Goal: Task Accomplishment & Management: Complete application form

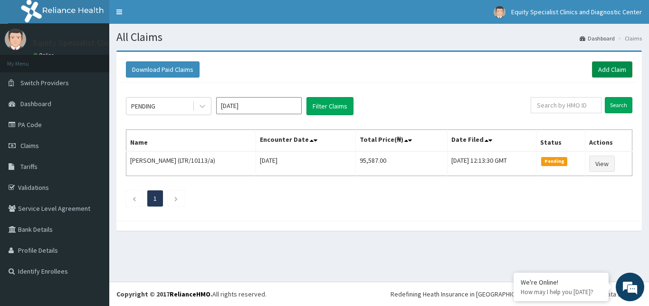
click at [604, 71] on link "Add Claim" at bounding box center [612, 69] width 40 height 16
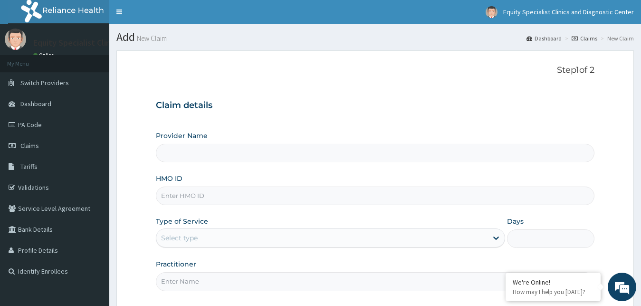
type input "Equity Specialist Clinics and Diagnostic Center"
click at [262, 193] on input "HMO ID" at bounding box center [375, 195] width 439 height 19
type input "LTR/10319/a"
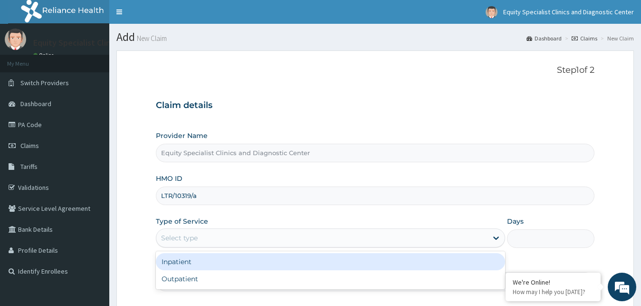
click at [224, 234] on div "Select type" at bounding box center [322, 237] width 332 height 15
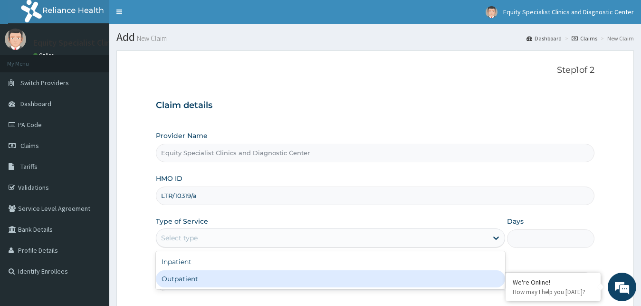
click at [203, 278] on div "Outpatient" at bounding box center [331, 278] width 350 height 17
type input "1"
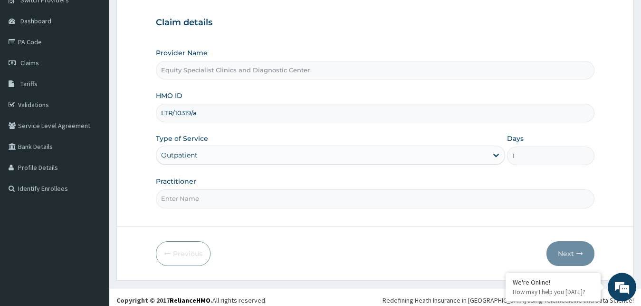
scroll to position [88, 0]
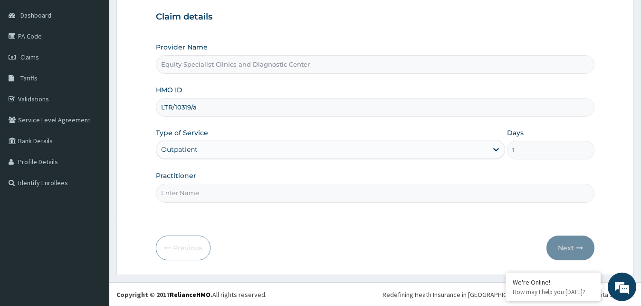
click at [237, 195] on input "Practitioner" at bounding box center [375, 193] width 439 height 19
type input "DR ABRAHAM"
click at [562, 244] on button "Next" at bounding box center [571, 247] width 48 height 25
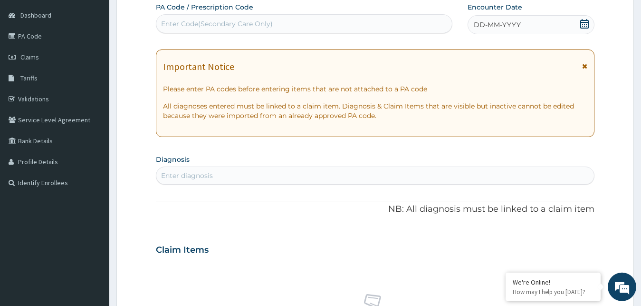
scroll to position [0, 0]
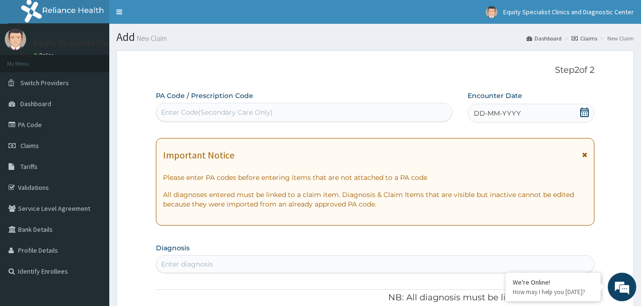
click at [317, 116] on div "Enter Code(Secondary Care Only)" at bounding box center [304, 112] width 296 height 15
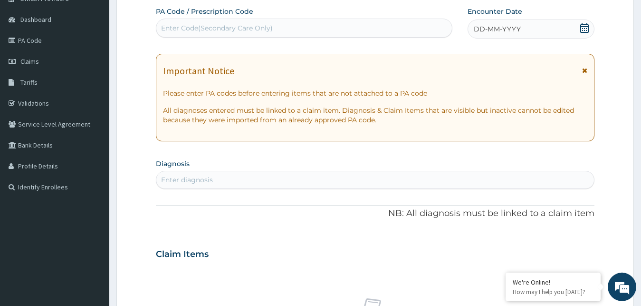
scroll to position [91, 0]
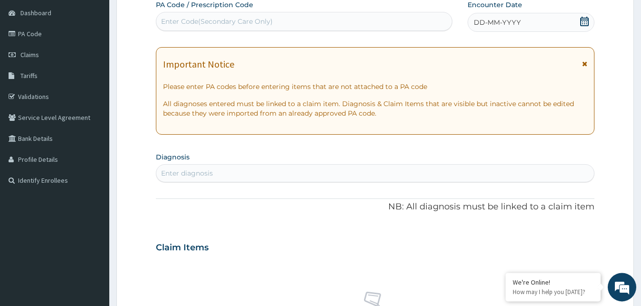
click at [267, 175] on div "Enter diagnosis" at bounding box center [375, 172] width 438 height 15
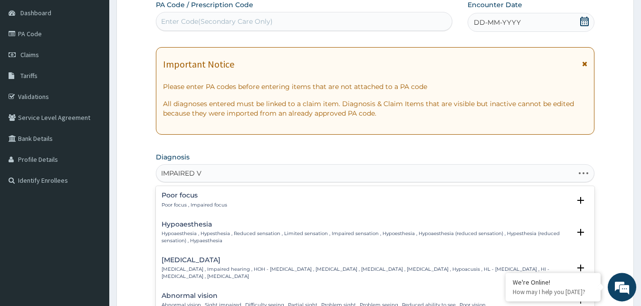
type input "IMPAIRED VI"
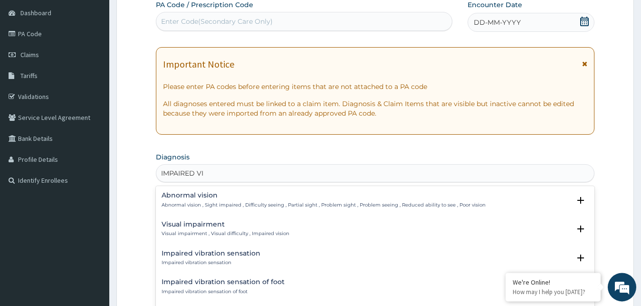
click at [198, 222] on h4 "Visual impairment" at bounding box center [226, 224] width 128 height 7
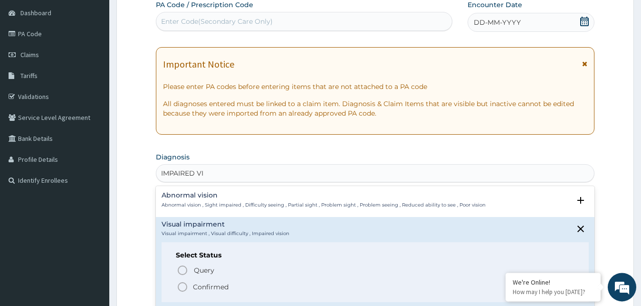
click at [212, 285] on p "Confirmed" at bounding box center [211, 287] width 36 height 10
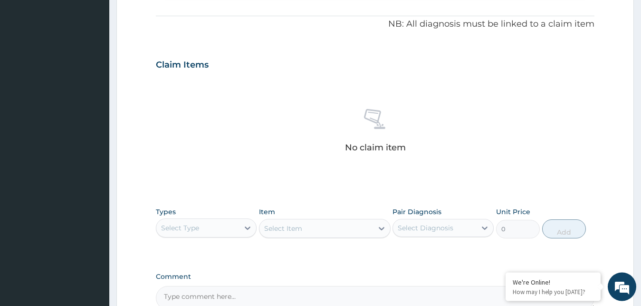
scroll to position [278, 0]
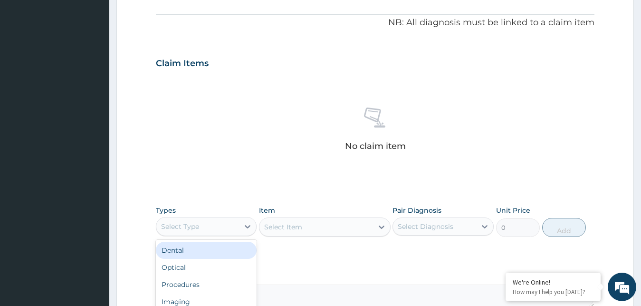
click at [193, 231] on div "Select Type" at bounding box center [197, 226] width 83 height 15
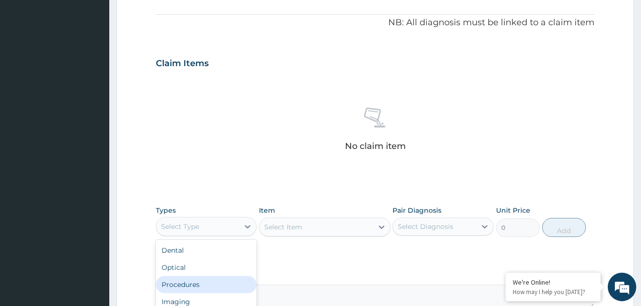
click at [197, 282] on div "Procedures" at bounding box center [206, 284] width 101 height 17
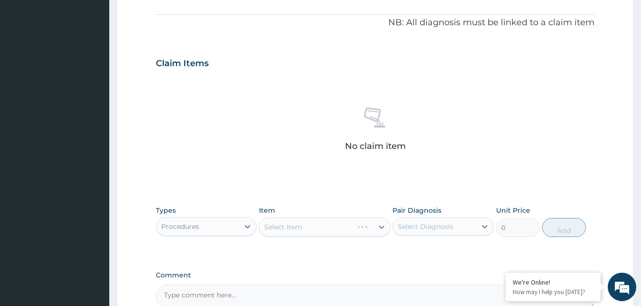
click at [197, 282] on div "Comment" at bounding box center [375, 289] width 439 height 37
click at [285, 225] on div "Select Item" at bounding box center [325, 226] width 132 height 19
click at [285, 225] on div "Select Item" at bounding box center [283, 227] width 38 height 10
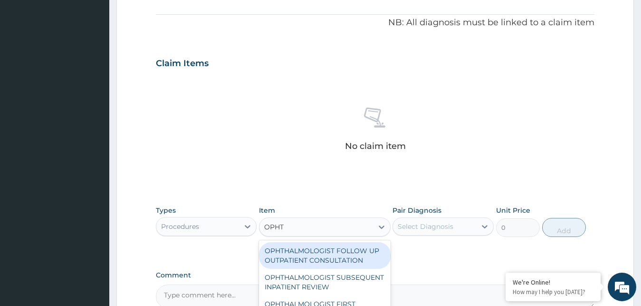
type input "OPHTH"
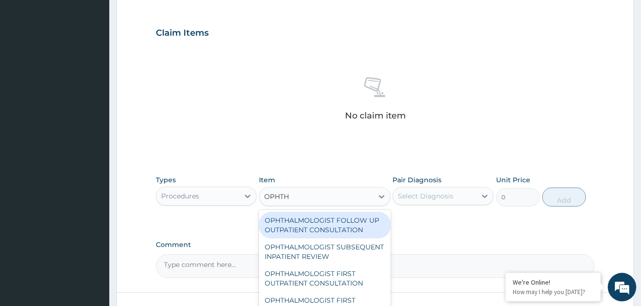
scroll to position [312, 0]
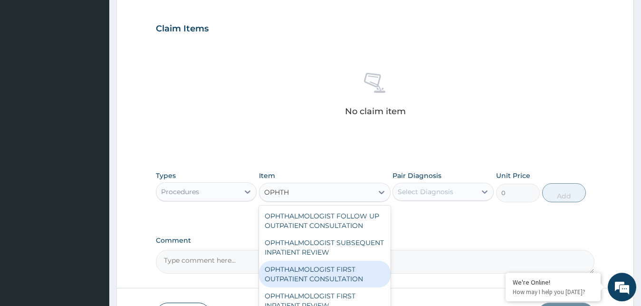
click at [345, 273] on div "OPHTHALMOLOGIST FIRST OUTPATIENT CONSULTATION" at bounding box center [325, 274] width 132 height 27
type input "11500"
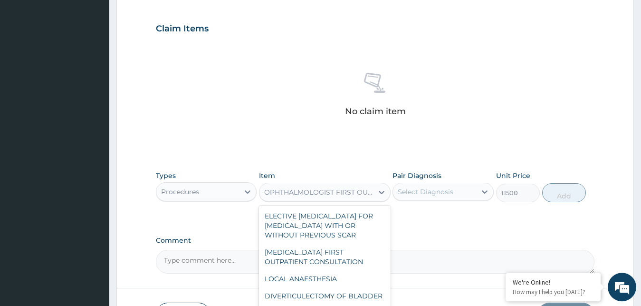
click at [355, 192] on div "OPHTHALMOLOGIST FIRST OUTPATIENT CONSULTATION" at bounding box center [319, 192] width 110 height 10
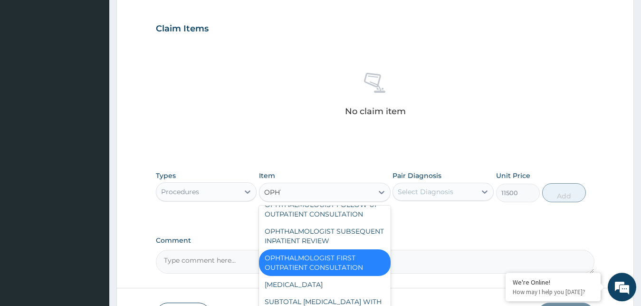
scroll to position [0, 0]
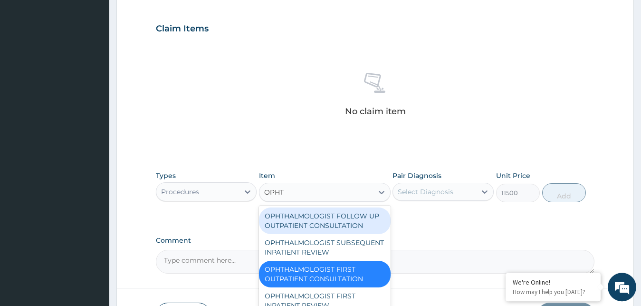
type input "OPHTH"
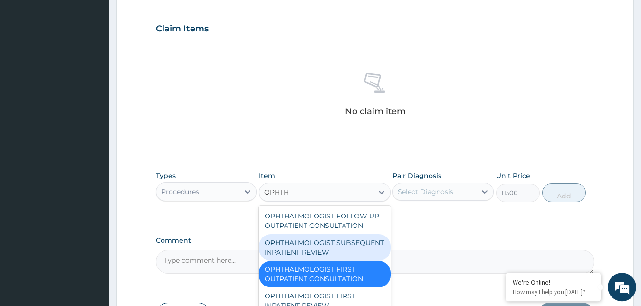
click at [325, 248] on div "OPHTHALMOLOGIST SUBSEQUENT INPATIENT REVIEW" at bounding box center [325, 247] width 132 height 27
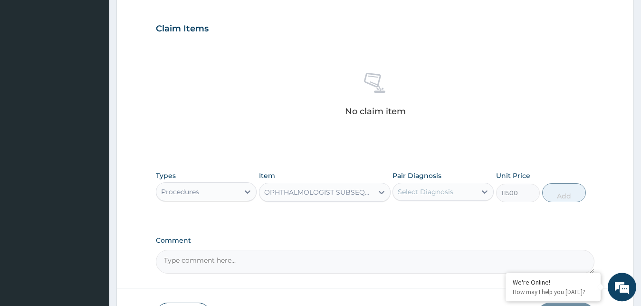
type input "3449.9999999999995"
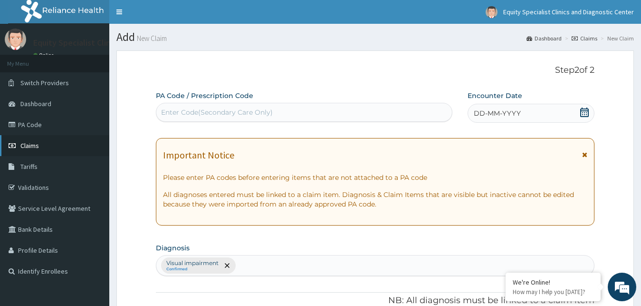
click at [38, 145] on span "Claims" at bounding box center [29, 145] width 19 height 9
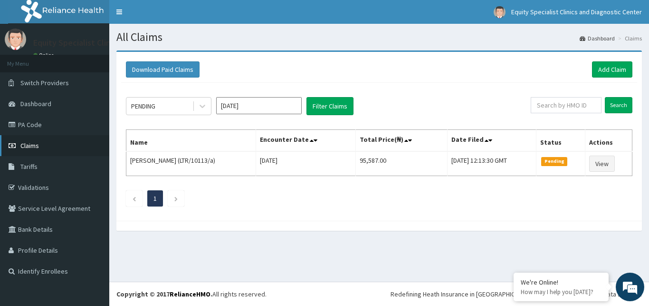
click at [26, 146] on span "Claims" at bounding box center [29, 145] width 19 height 9
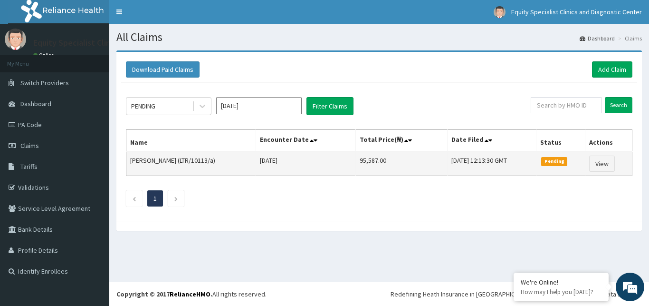
drag, startPoint x: 379, startPoint y: 158, endPoint x: 328, endPoint y: 170, distance: 52.6
click at [328, 170] on tr "Akpan Samuel (LTR/10113/a) Thu Aug 07 2025 95,587.00 Mon, 11 Aug 2025 12:13:30 …" at bounding box center [379, 163] width 506 height 25
copy tr "95,587.00"
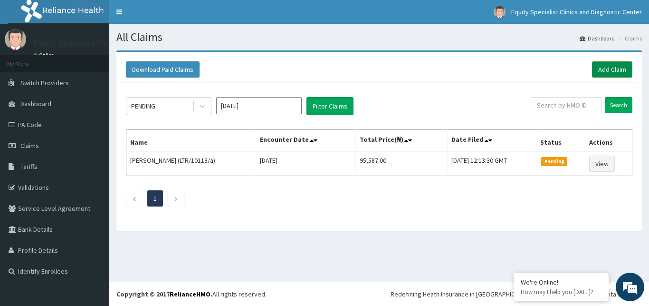
click at [610, 72] on link "Add Claim" at bounding box center [612, 69] width 40 height 16
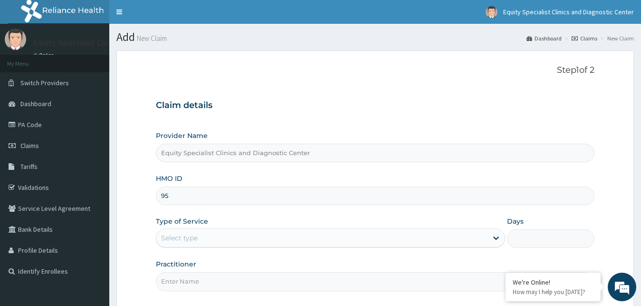
type input "9"
click at [591, 41] on link "Claims" at bounding box center [585, 38] width 26 height 8
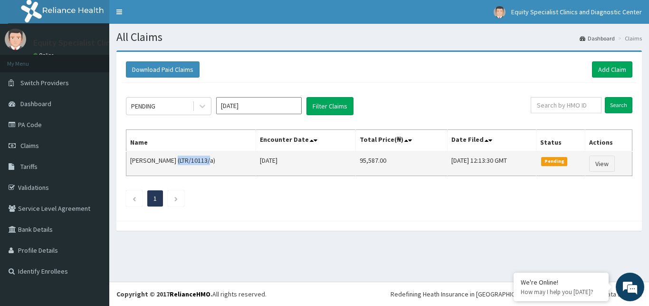
drag, startPoint x: 207, startPoint y: 161, endPoint x: 173, endPoint y: 161, distance: 34.7
click at [173, 161] on td "Akpan Samuel (LTR/10113/a)" at bounding box center [191, 163] width 130 height 25
copy td "LTR/10113/a"
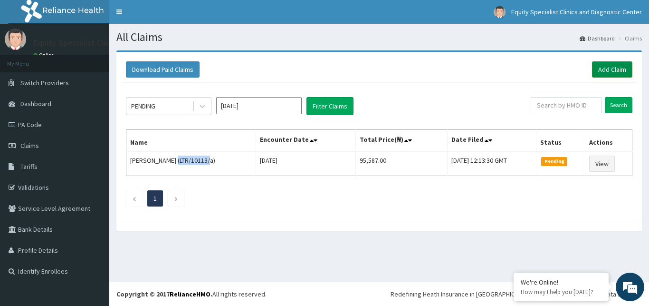
click at [600, 66] on link "Add Claim" at bounding box center [612, 69] width 40 height 16
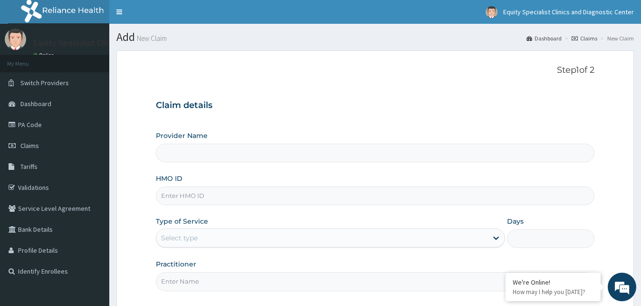
type input "Equity Specialist Clinics and Diagnostic Center"
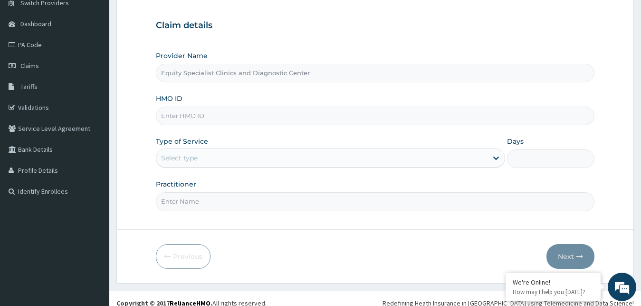
scroll to position [80, 0]
click at [234, 121] on input "HMO ID" at bounding box center [375, 116] width 439 height 19
paste input "LTR/10113/a"
type input "LTR/10113/a"
click at [198, 152] on div "Select type" at bounding box center [322, 157] width 332 height 15
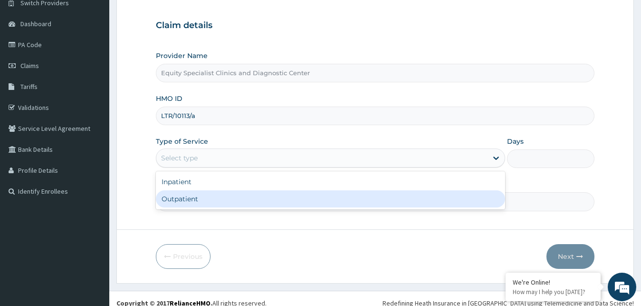
click at [184, 199] on div "Outpatient" at bounding box center [331, 198] width 350 height 17
type input "1"
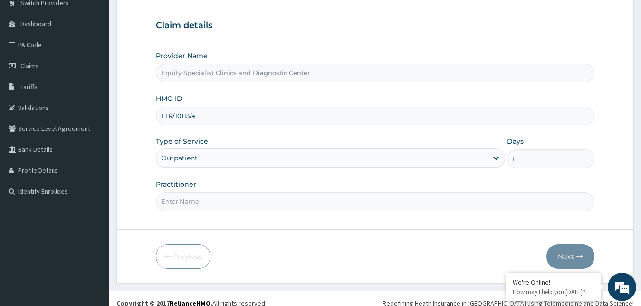
click at [195, 199] on input "Practitioner" at bounding box center [375, 201] width 439 height 19
type input "DR IBE"
click at [554, 253] on button "Next" at bounding box center [571, 256] width 48 height 25
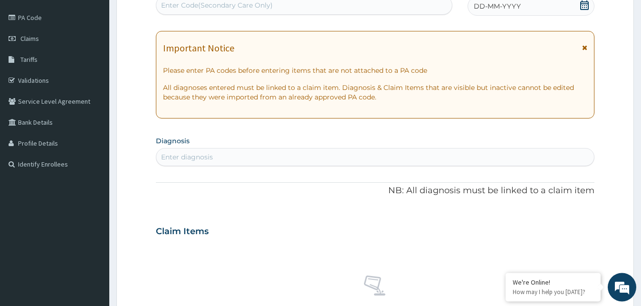
scroll to position [0, 0]
click at [229, 159] on div "Enter diagnosis" at bounding box center [375, 156] width 438 height 15
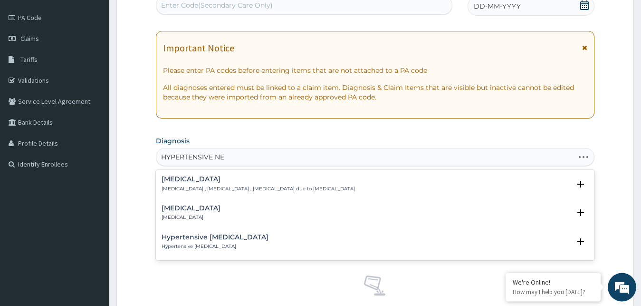
type input "HYPERTENSIVE NEP"
click at [266, 190] on p "Hypertensive renal disease , Hypertensive nephropathy , Renal disease due to hy…" at bounding box center [259, 188] width 194 height 7
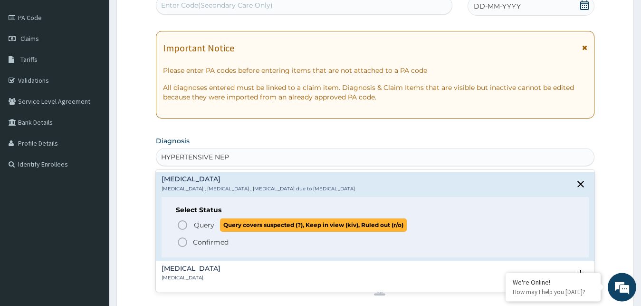
click at [191, 226] on span "Query Query covers suspected (?), Keep in view (kiv), Ruled out (r/o)" at bounding box center [376, 224] width 398 height 13
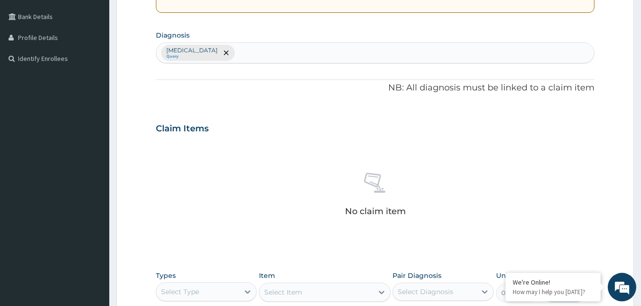
scroll to position [264, 0]
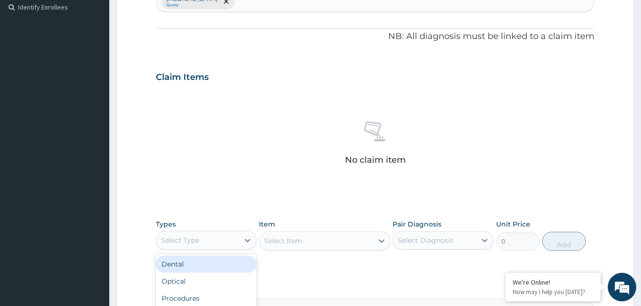
click at [187, 240] on div "Select Type" at bounding box center [180, 240] width 38 height 10
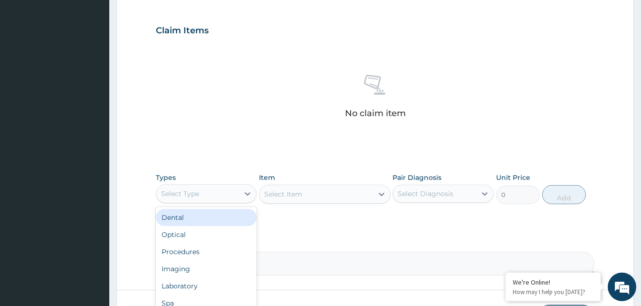
scroll to position [315, 0]
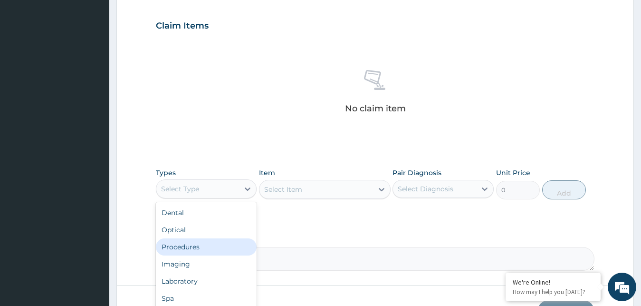
click at [206, 254] on div "Procedures" at bounding box center [206, 246] width 101 height 17
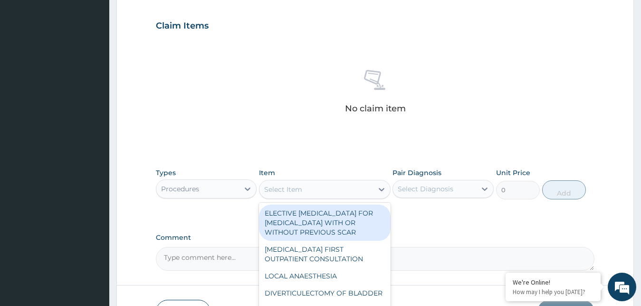
click at [300, 189] on div "Select Item" at bounding box center [283, 189] width 38 height 10
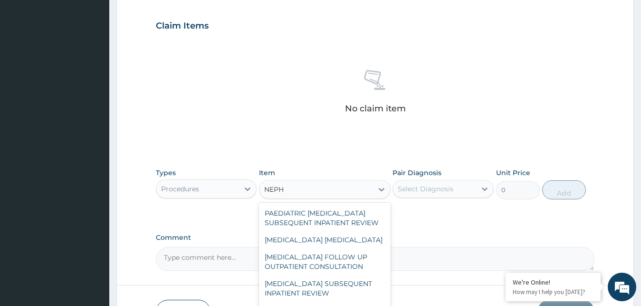
type input "NEPHR"
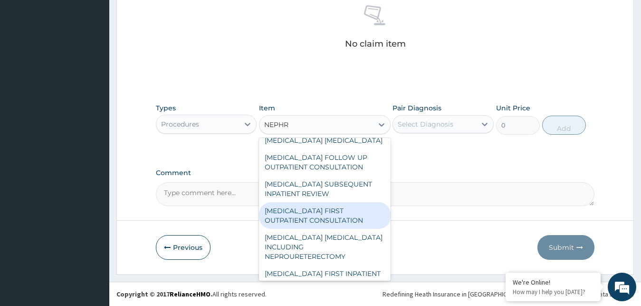
scroll to position [36, 0]
click at [356, 214] on div "NEPHROLOGIST FIRST OUTPATIENT CONSULTATION" at bounding box center [325, 214] width 132 height 27
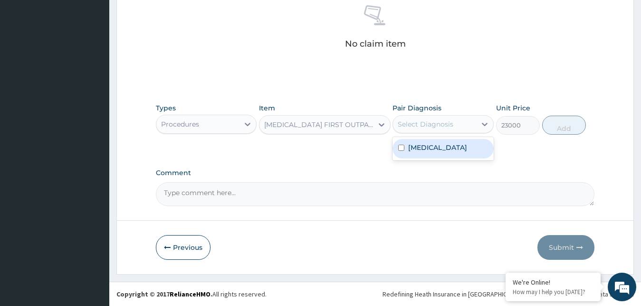
click at [443, 123] on div "Select Diagnosis" at bounding box center [426, 124] width 56 height 10
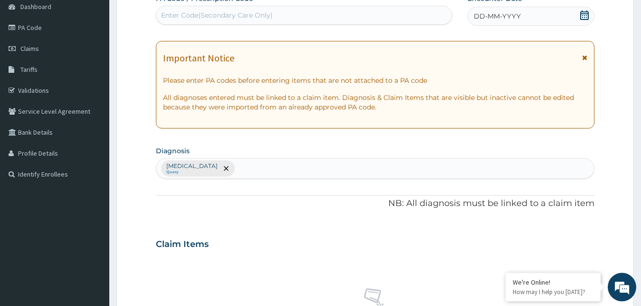
scroll to position [95, 0]
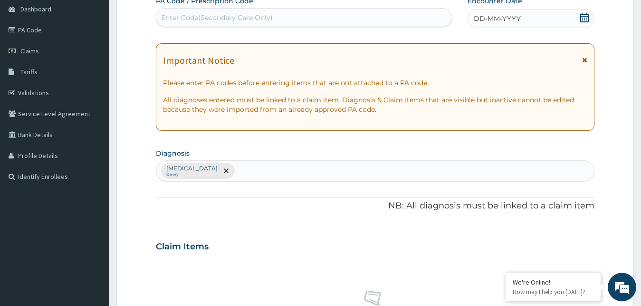
click at [276, 13] on div "Enter Code(Secondary Care Only)" at bounding box center [304, 17] width 296 height 15
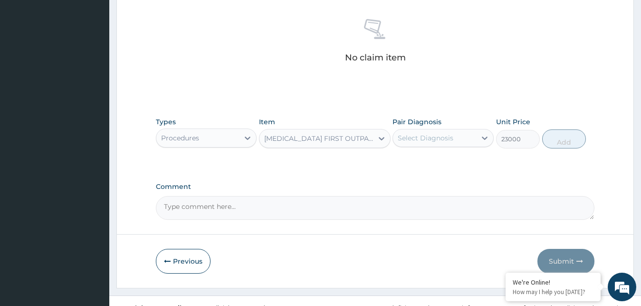
scroll to position [380, 0]
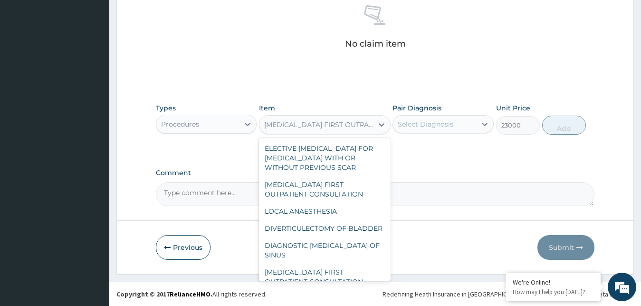
click at [299, 125] on div "NEPHROLOGIST FIRST OUTPATIENT CONSULTATION" at bounding box center [319, 125] width 110 height 10
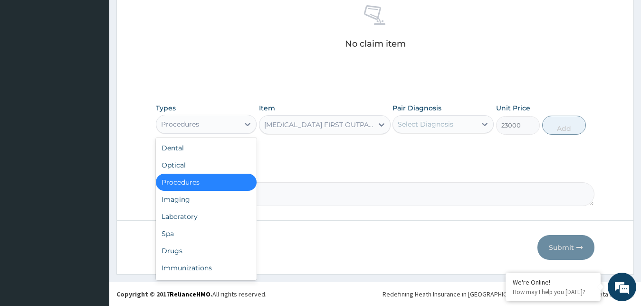
click at [204, 126] on div "Procedures" at bounding box center [197, 123] width 83 height 15
click at [198, 213] on div "Laboratory" at bounding box center [206, 216] width 101 height 17
type input "0"
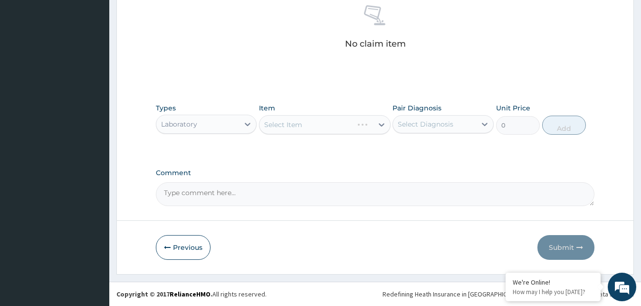
click at [319, 125] on div "Select Item" at bounding box center [325, 124] width 132 height 19
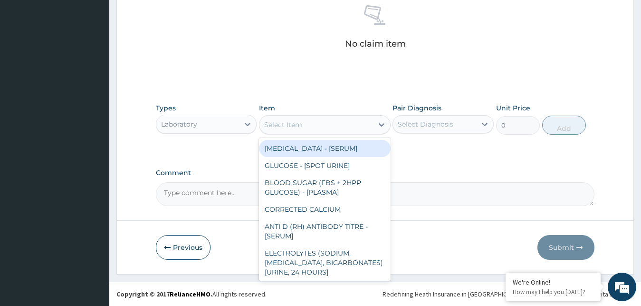
click at [333, 124] on div "Select Item" at bounding box center [317, 124] width 114 height 15
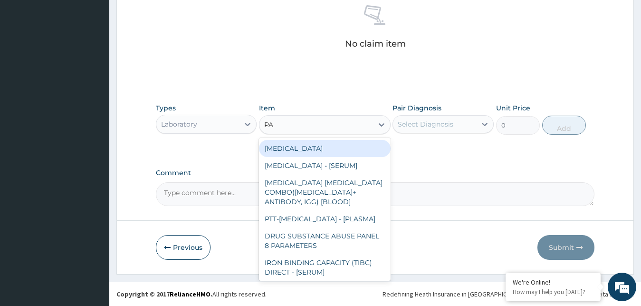
type input "PAP"
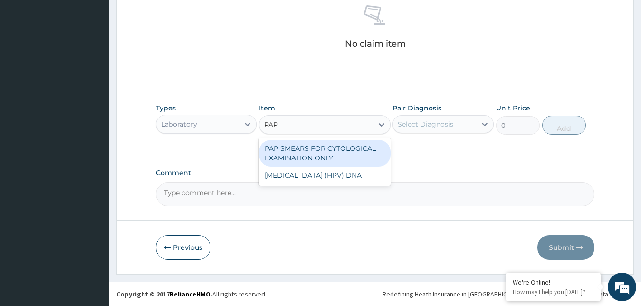
click at [357, 157] on div "PAP SMEARS FOR CYTOLOGICAL EXAMINATION ONLY" at bounding box center [325, 153] width 132 height 27
type input "9200"
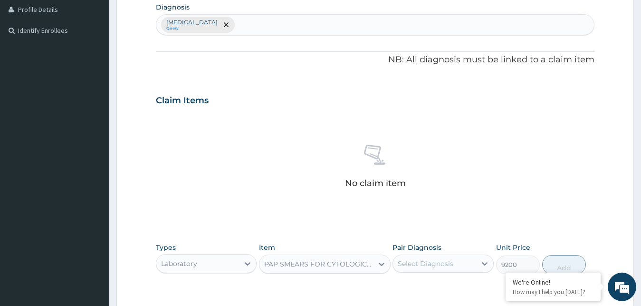
scroll to position [221, 0]
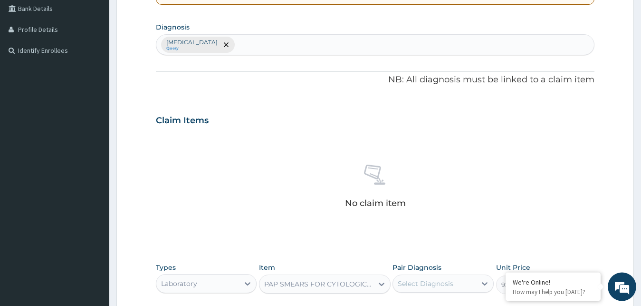
click at [272, 120] on div "Claim Items" at bounding box center [375, 118] width 439 height 25
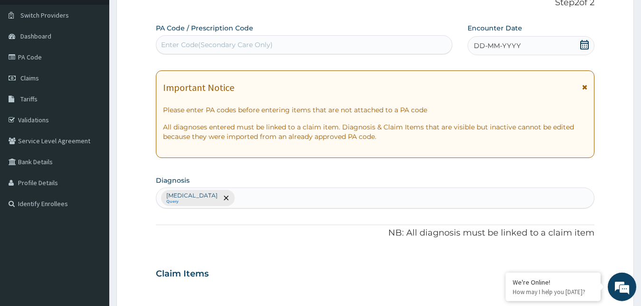
scroll to position [0, 0]
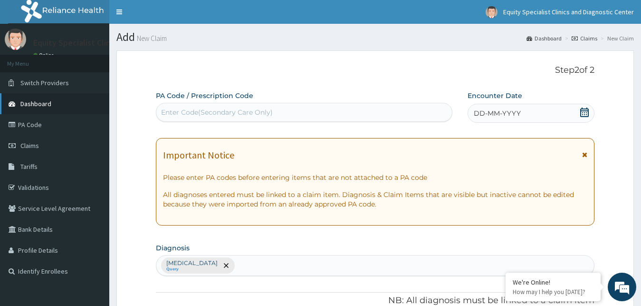
click at [38, 102] on span "Dashboard" at bounding box center [35, 103] width 31 height 9
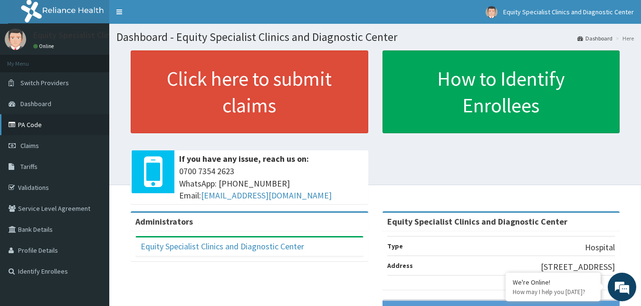
click at [45, 131] on link "PA Code" at bounding box center [54, 124] width 109 height 21
click at [30, 122] on link "PA Code" at bounding box center [54, 124] width 109 height 21
